Goal: Task Accomplishment & Management: Complete application form

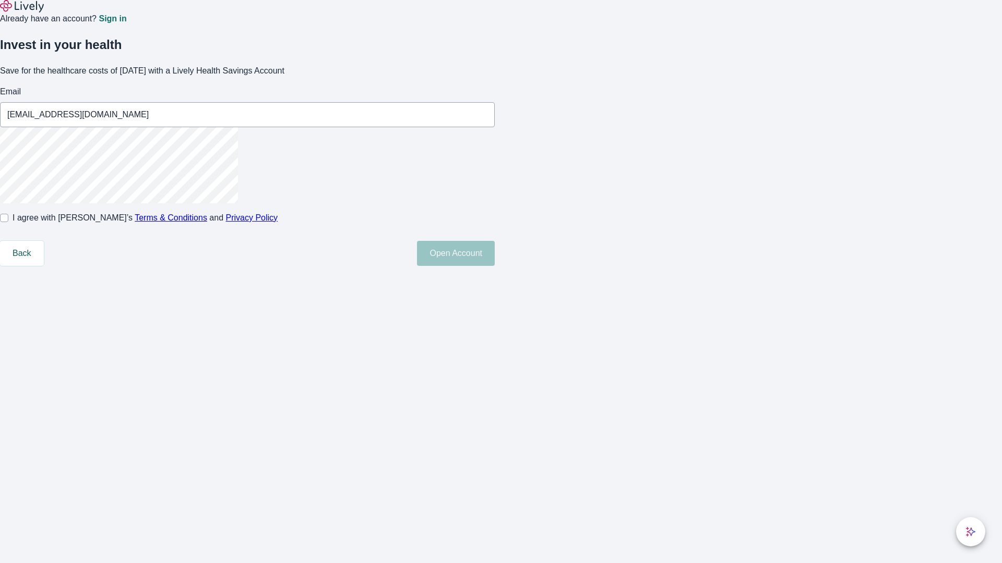
click at [8, 222] on input "I agree with Lively’s Terms & Conditions and Privacy Policy" at bounding box center [4, 218] width 8 height 8
checkbox input "true"
click at [495, 266] on button "Open Account" at bounding box center [456, 253] width 78 height 25
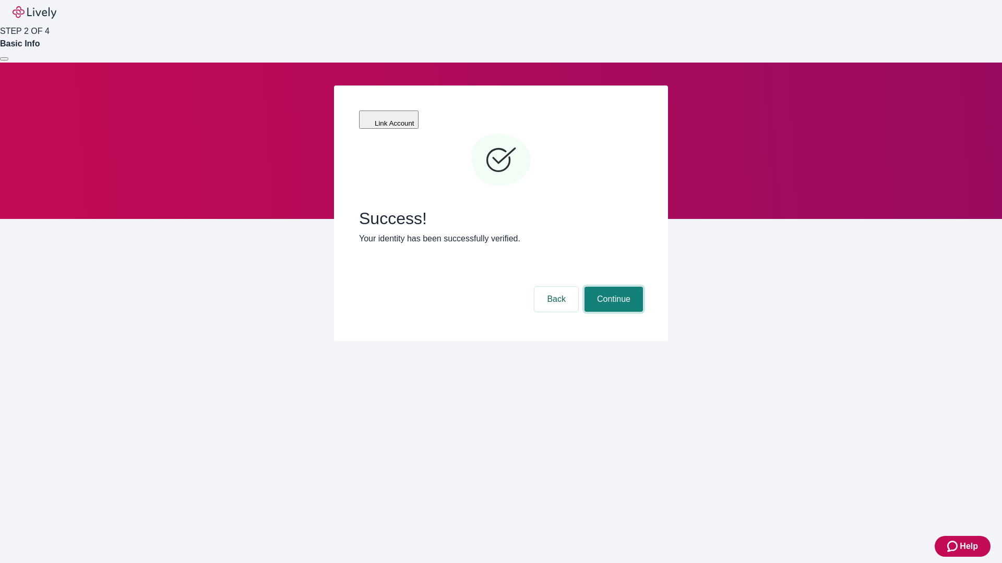
click at [612, 287] on button "Continue" at bounding box center [613, 299] width 58 height 25
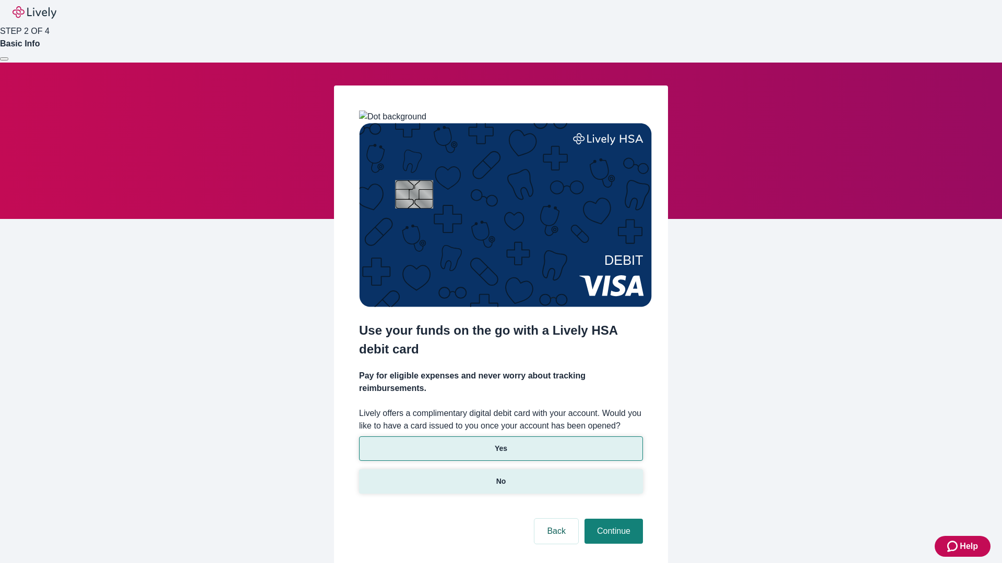
click at [500, 476] on p "No" at bounding box center [501, 481] width 10 height 11
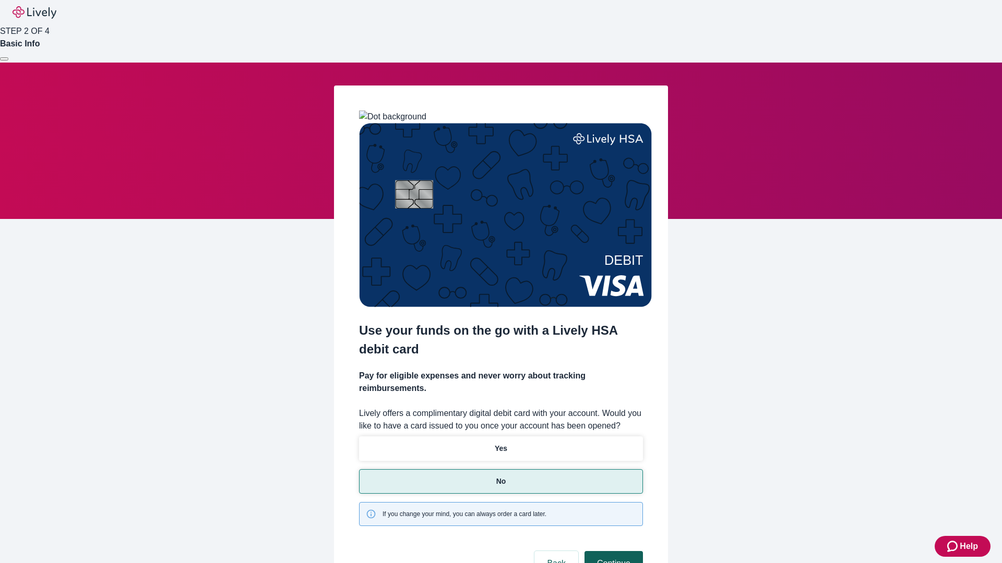
click at [612, 551] on button "Continue" at bounding box center [613, 563] width 58 height 25
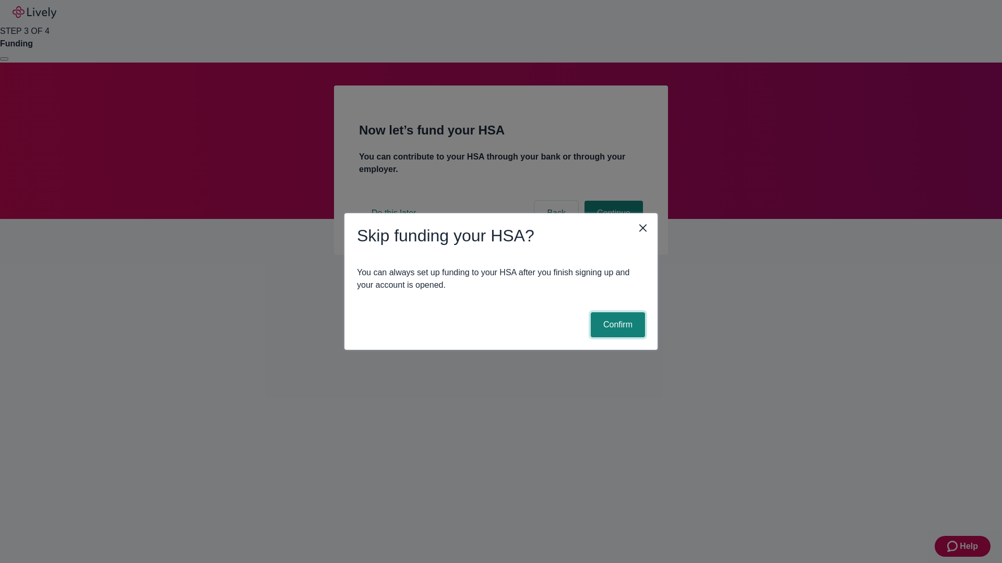
click at [616, 325] on button "Confirm" at bounding box center [618, 325] width 54 height 25
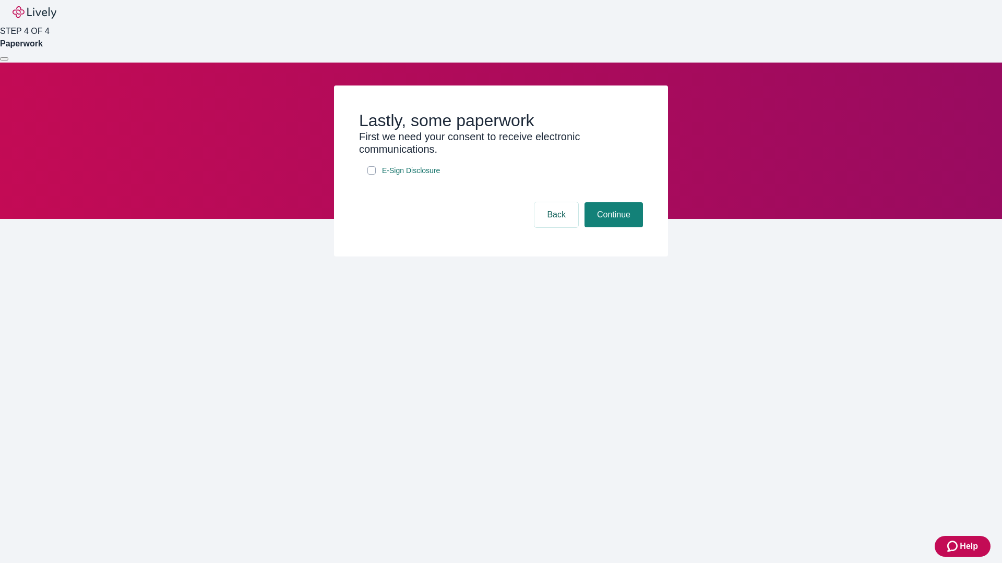
click at [371, 175] on input "E-Sign Disclosure" at bounding box center [371, 170] width 8 height 8
checkbox input "true"
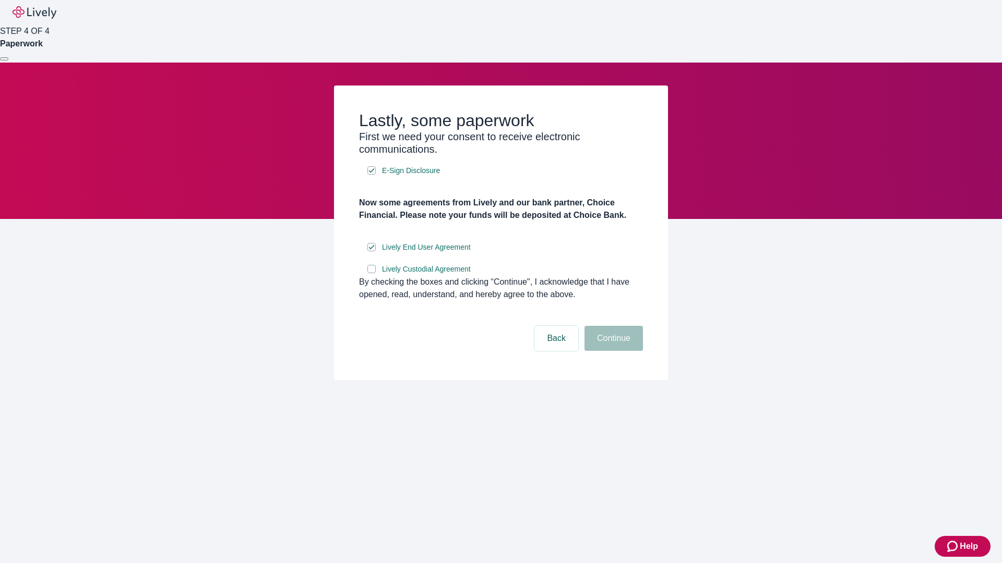
click at [371, 273] on input "Lively Custodial Agreement" at bounding box center [371, 269] width 8 height 8
checkbox input "true"
click at [612, 351] on button "Continue" at bounding box center [613, 338] width 58 height 25
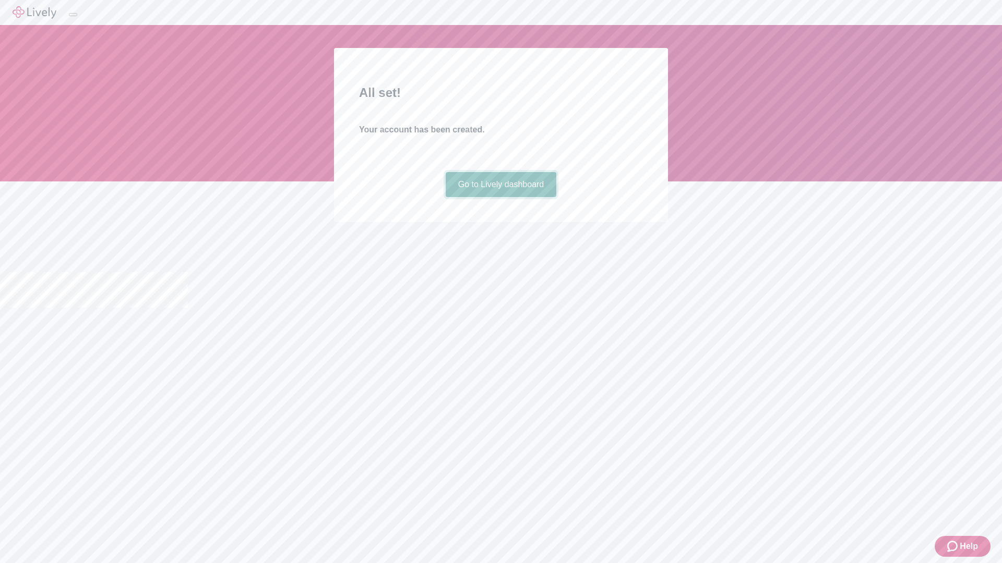
click at [500, 197] on link "Go to Lively dashboard" at bounding box center [501, 184] width 111 height 25
